Goal: Navigation & Orientation: Understand site structure

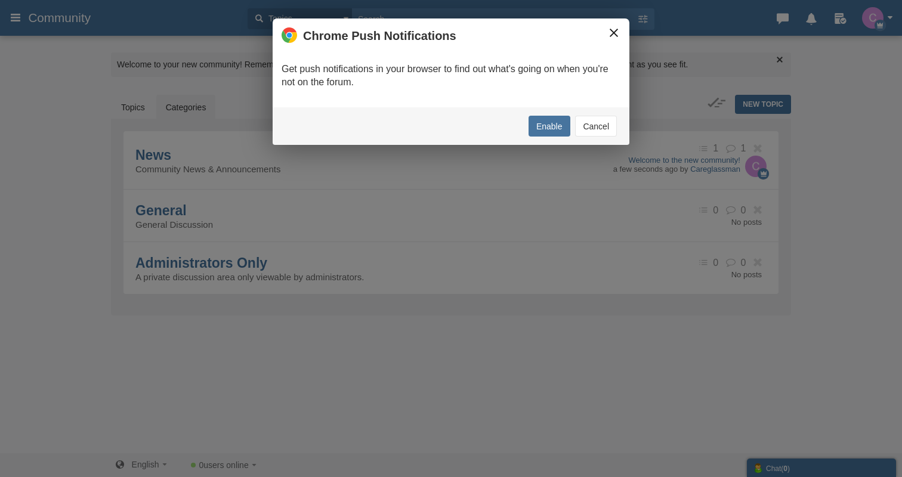
click at [607, 36] on button "×" at bounding box center [613, 32] width 13 height 13
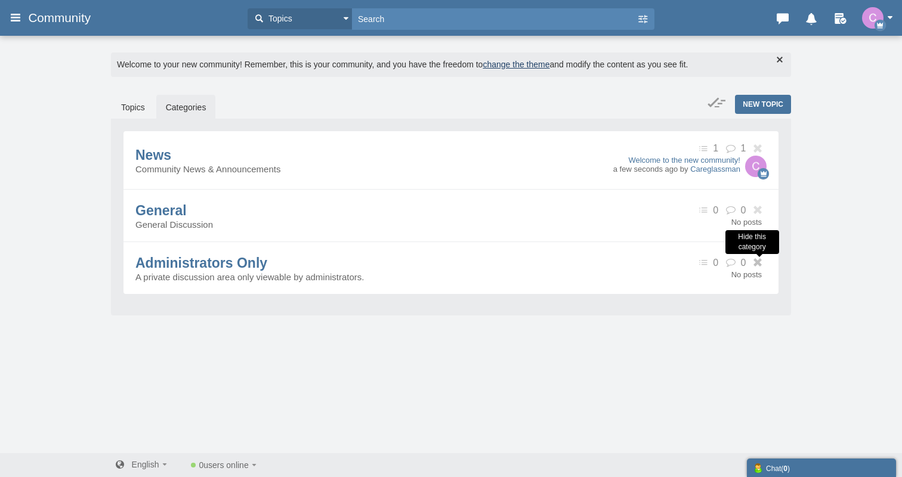
click at [757, 265] on icon at bounding box center [758, 262] width 15 height 9
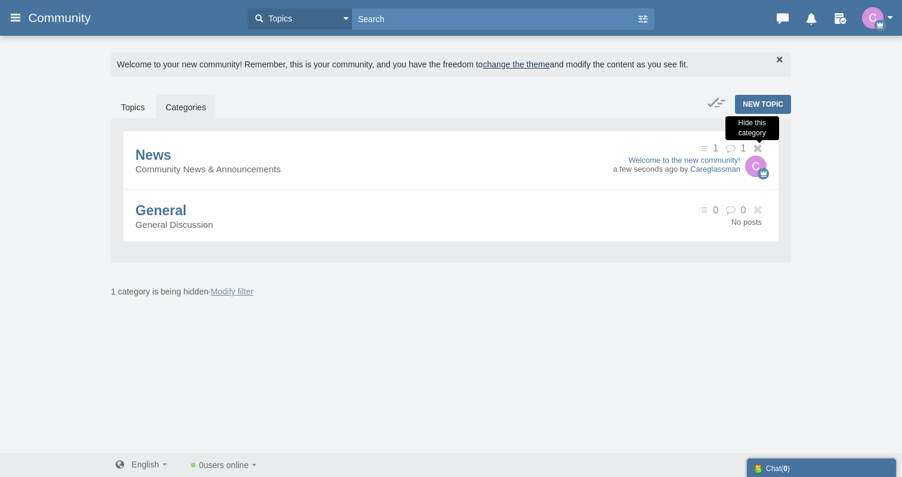
click at [756, 149] on icon at bounding box center [758, 148] width 15 height 9
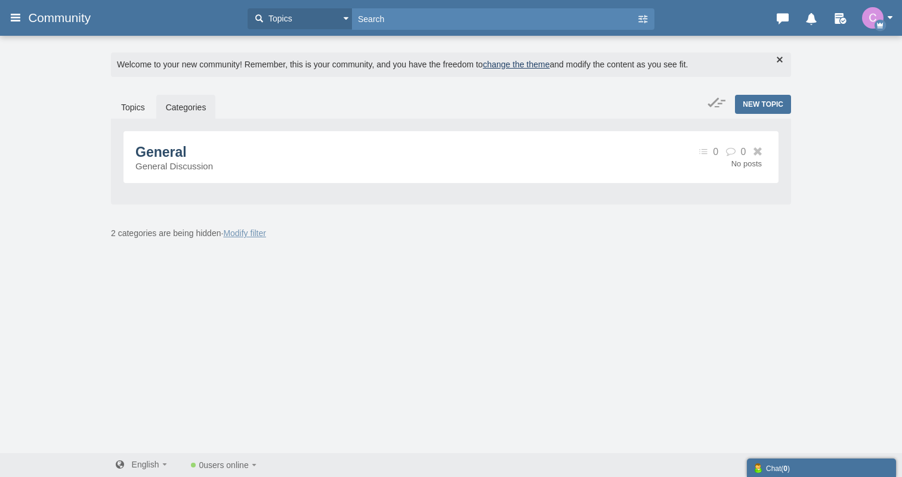
click at [163, 147] on span "General" at bounding box center [160, 152] width 51 height 16
click at [137, 108] on link "Topics" at bounding box center [133, 107] width 43 height 25
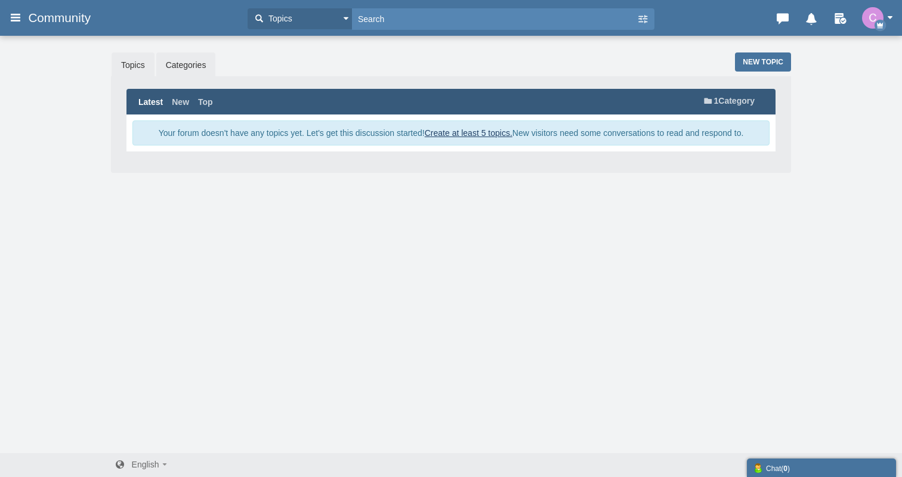
click at [175, 69] on link "Categories" at bounding box center [186, 64] width 60 height 25
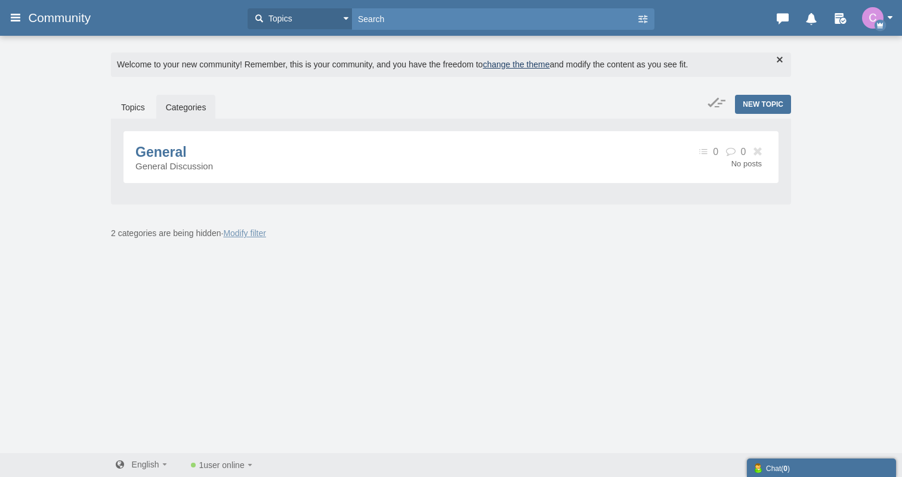
click at [184, 110] on link "Categories" at bounding box center [186, 107] width 60 height 25
click at [242, 232] on link "Modify filter" at bounding box center [244, 233] width 43 height 10
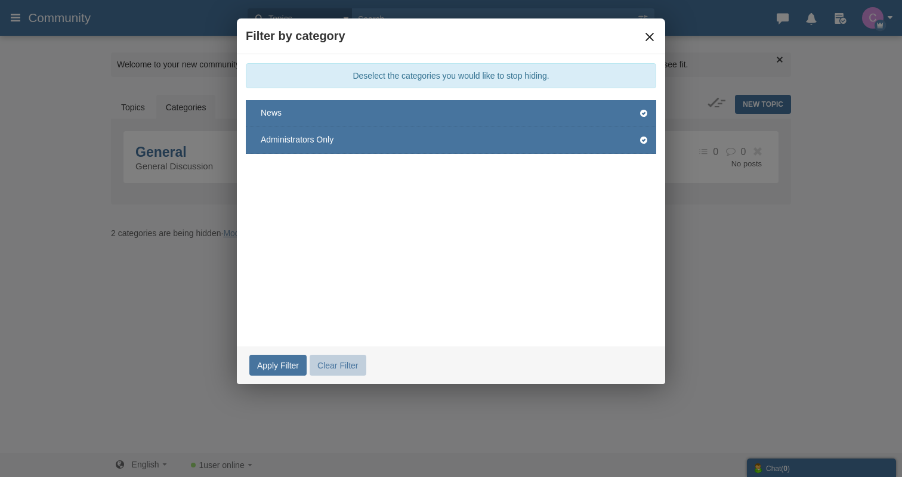
click at [646, 39] on button "×" at bounding box center [649, 36] width 13 height 13
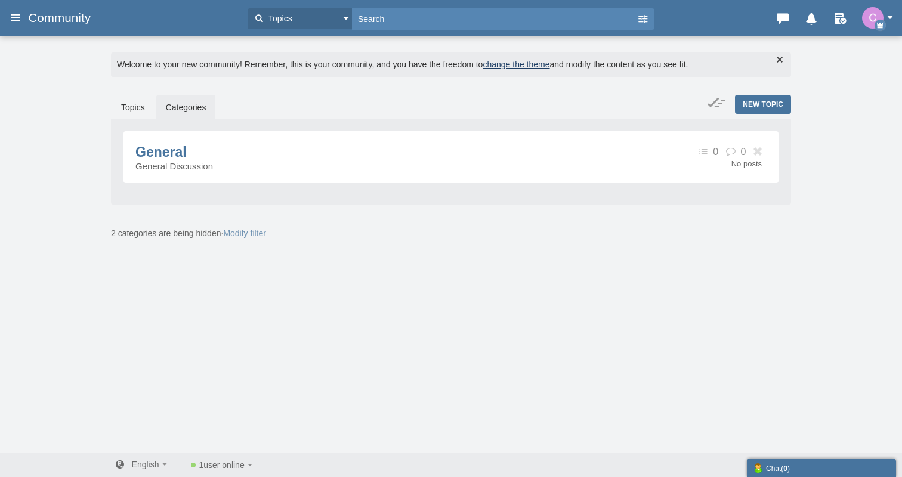
click at [511, 67] on link "change the theme" at bounding box center [516, 65] width 67 height 10
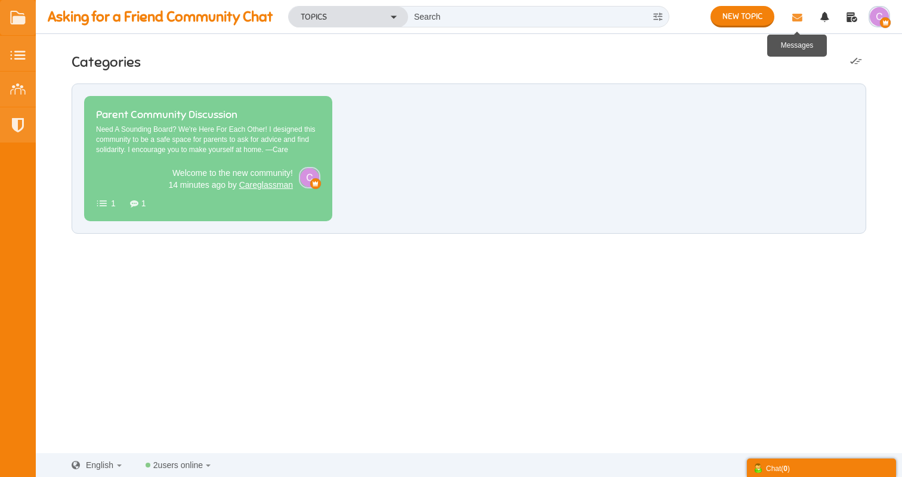
click at [796, 13] on icon at bounding box center [796, 18] width 21 height 21
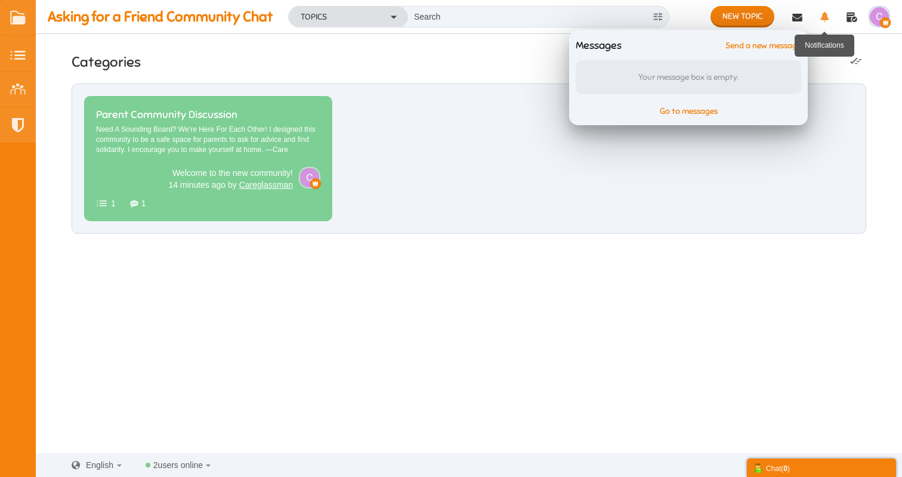
click at [821, 16] on icon at bounding box center [824, 18] width 21 height 21
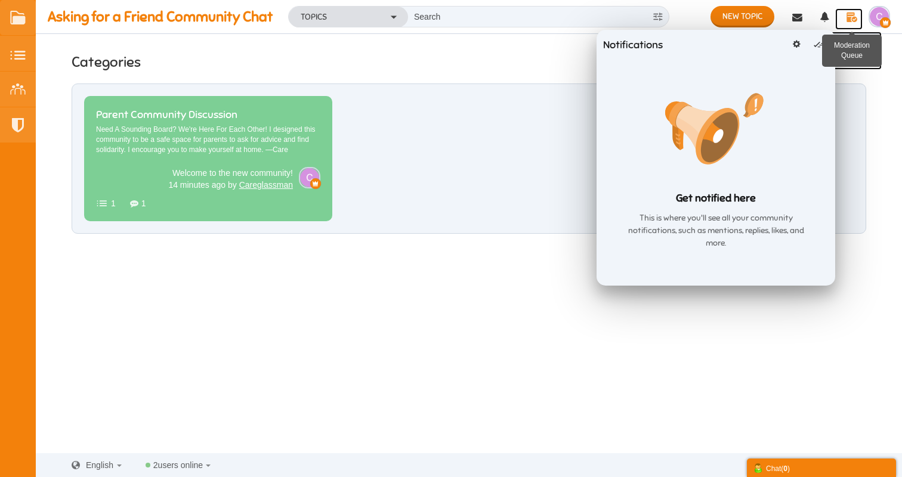
click at [849, 16] on icon at bounding box center [851, 18] width 21 height 21
